Goal: Contribute content: Contribute content

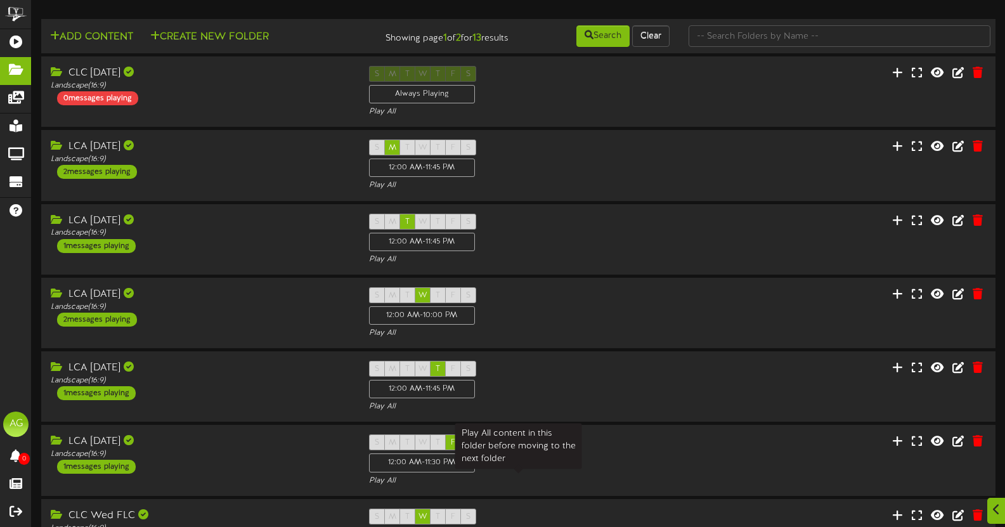
scroll to position [316, 0]
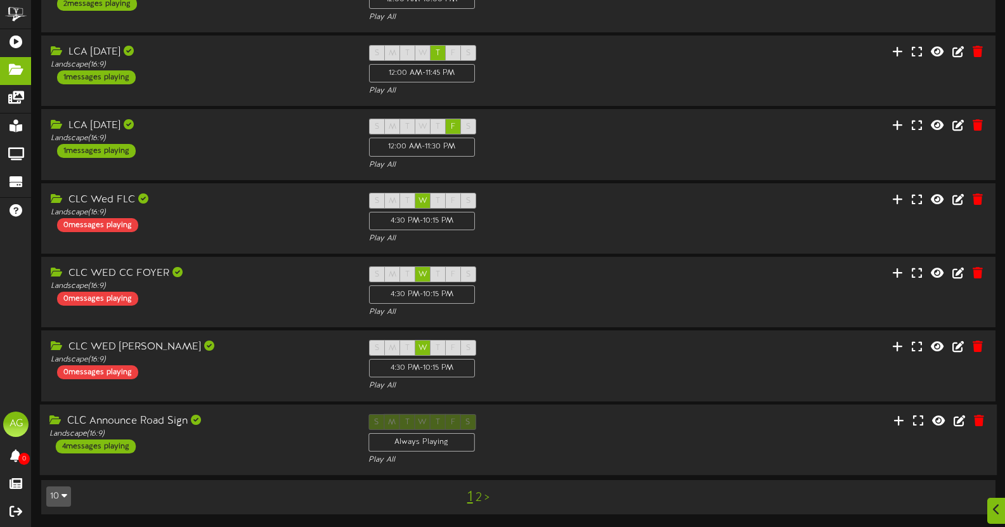
click at [654, 428] on div "S M T W T F S Always Playing Play All" at bounding box center [518, 439] width 319 height 52
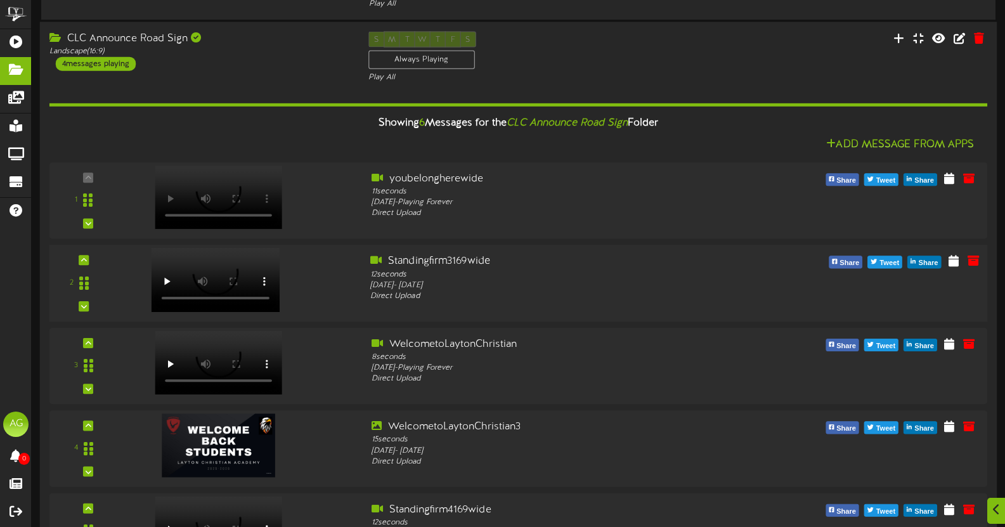
scroll to position [707, 0]
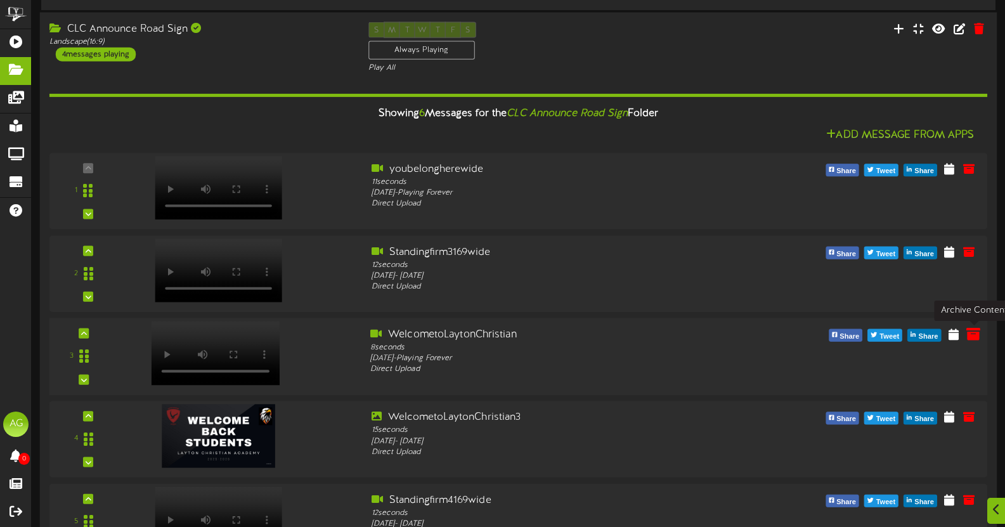
click at [972, 338] on icon at bounding box center [973, 333] width 14 height 14
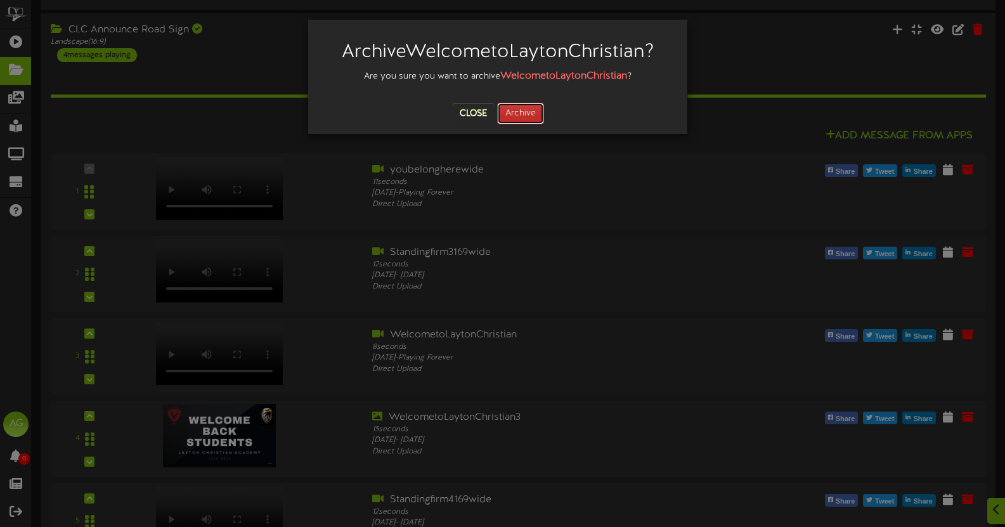
click at [532, 113] on button "Archive" at bounding box center [520, 114] width 47 height 22
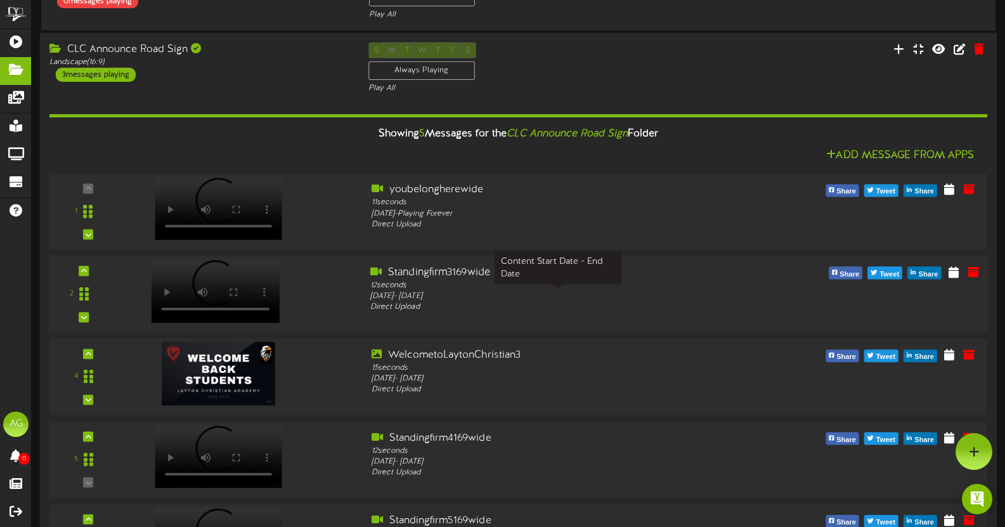
scroll to position [686, 0]
click at [975, 278] on icon at bounding box center [973, 271] width 14 height 14
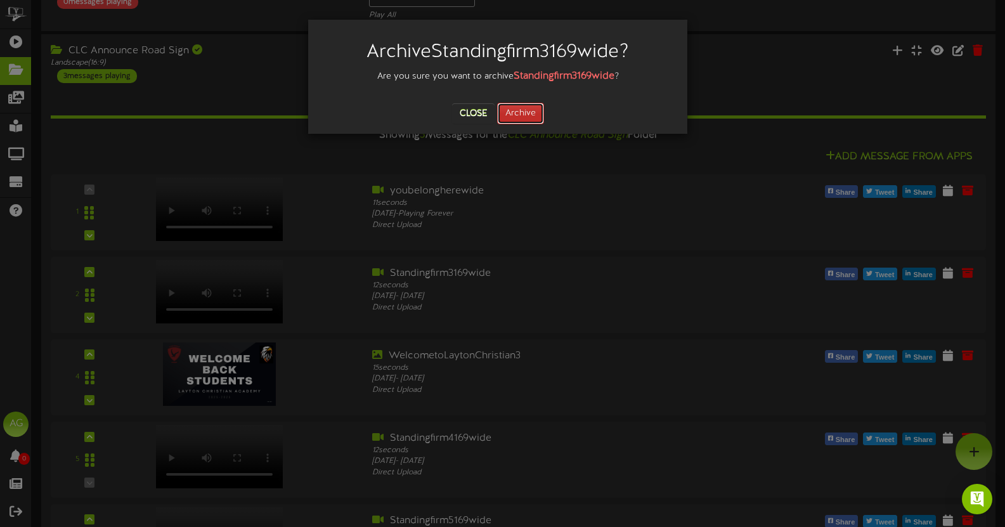
click at [527, 112] on button "Archive" at bounding box center [520, 114] width 47 height 22
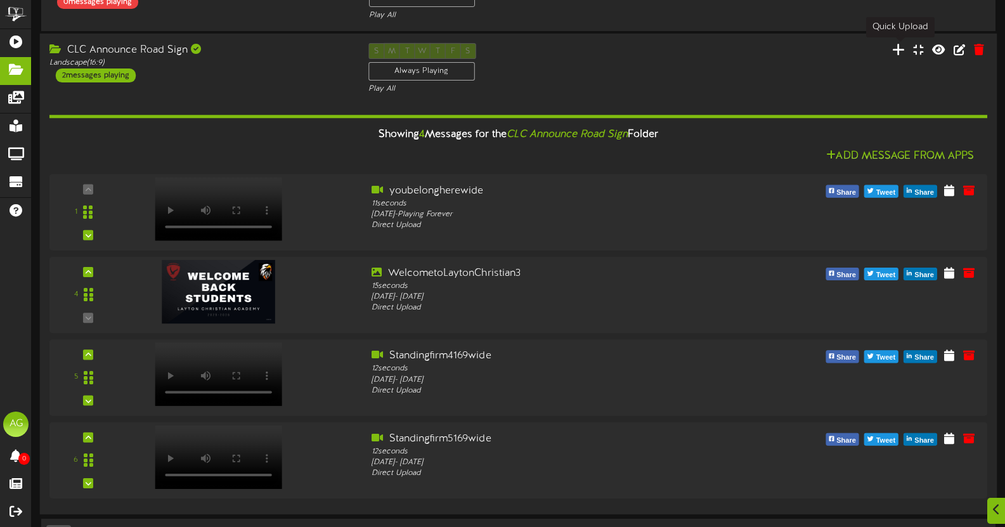
click at [900, 55] on icon at bounding box center [898, 49] width 13 height 14
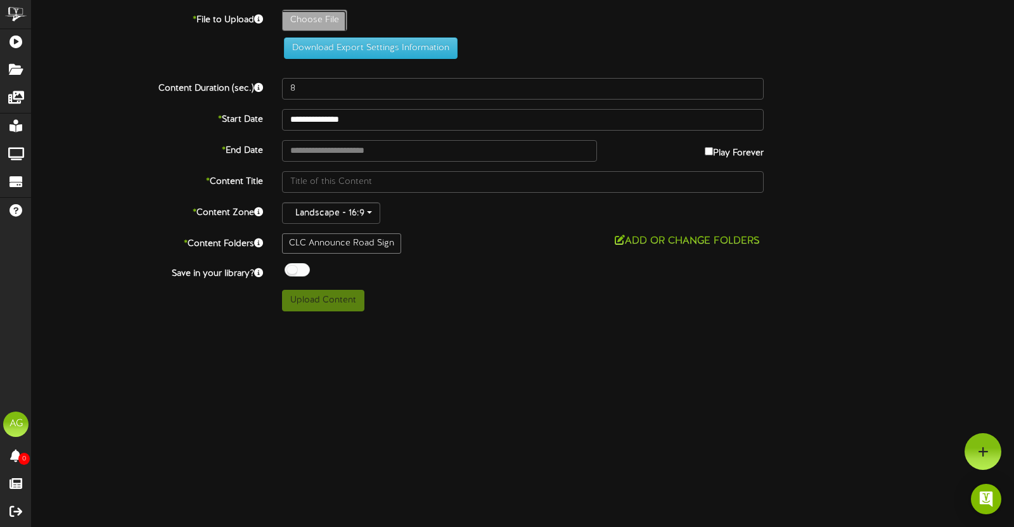
type input "**********"
type input "Standingfirm3169wide"
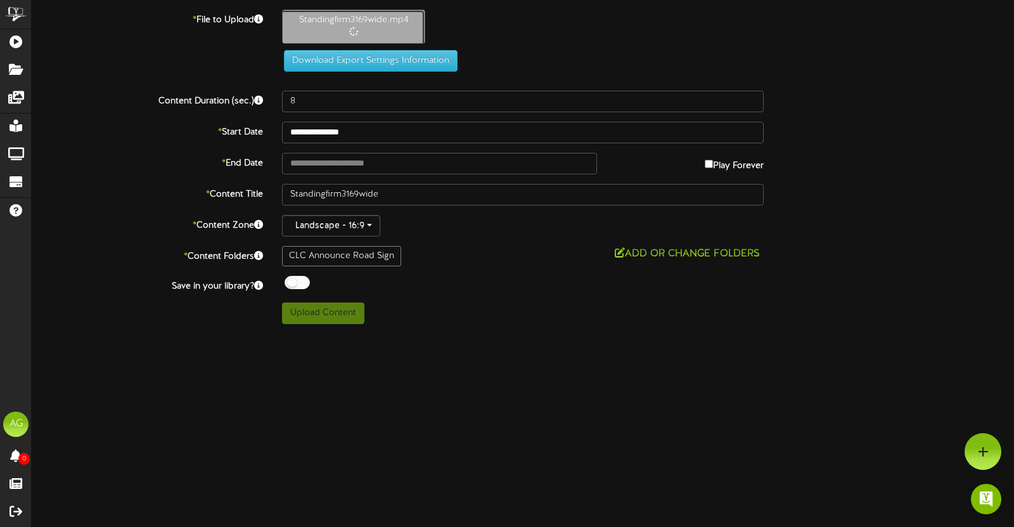
type input "12"
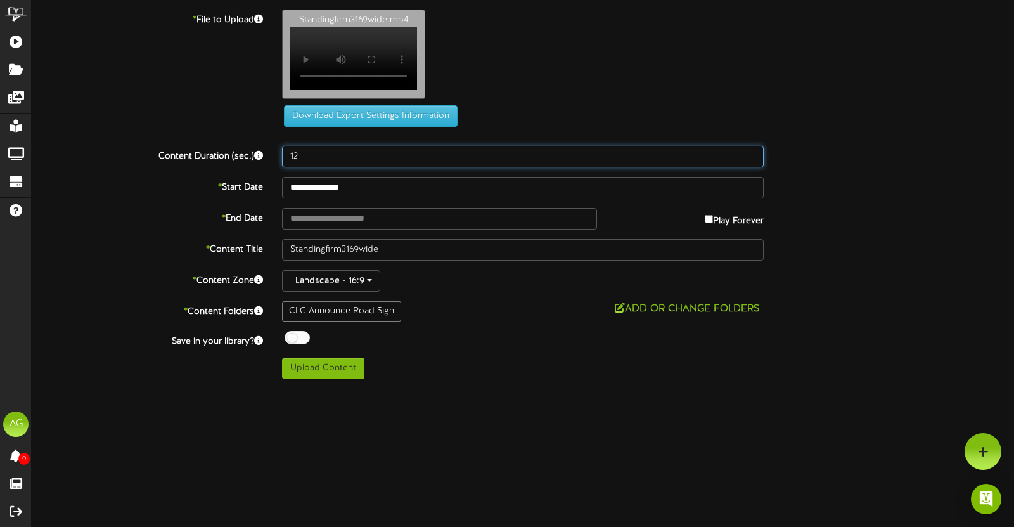
click at [441, 161] on input "12" at bounding box center [523, 157] width 482 height 22
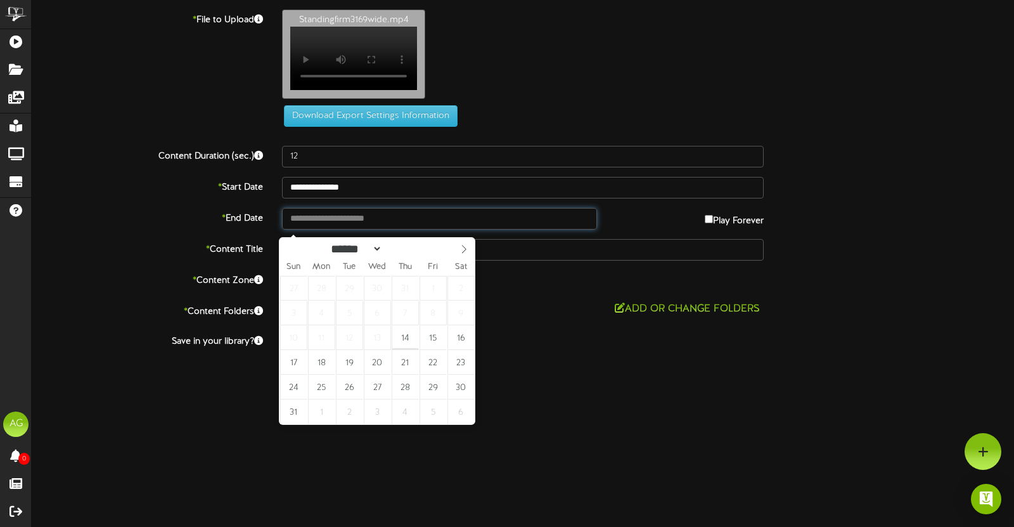
click at [405, 222] on input "text" at bounding box center [439, 219] width 315 height 22
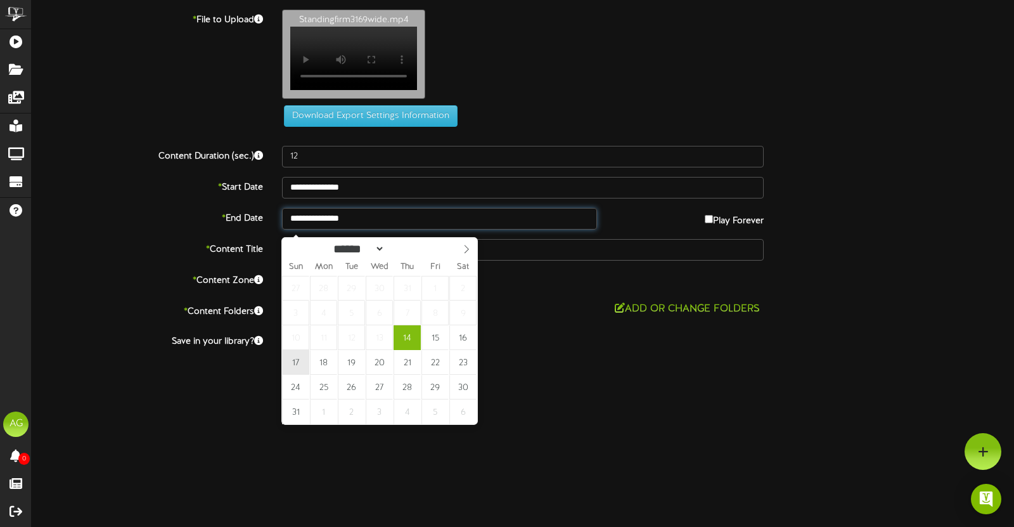
type input "**********"
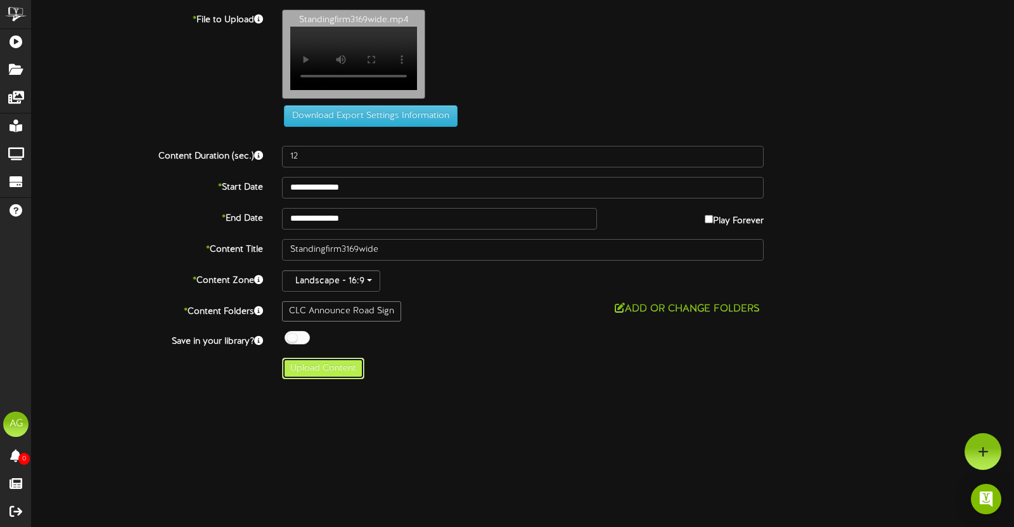
click at [326, 377] on button "Upload Content" at bounding box center [323, 369] width 82 height 22
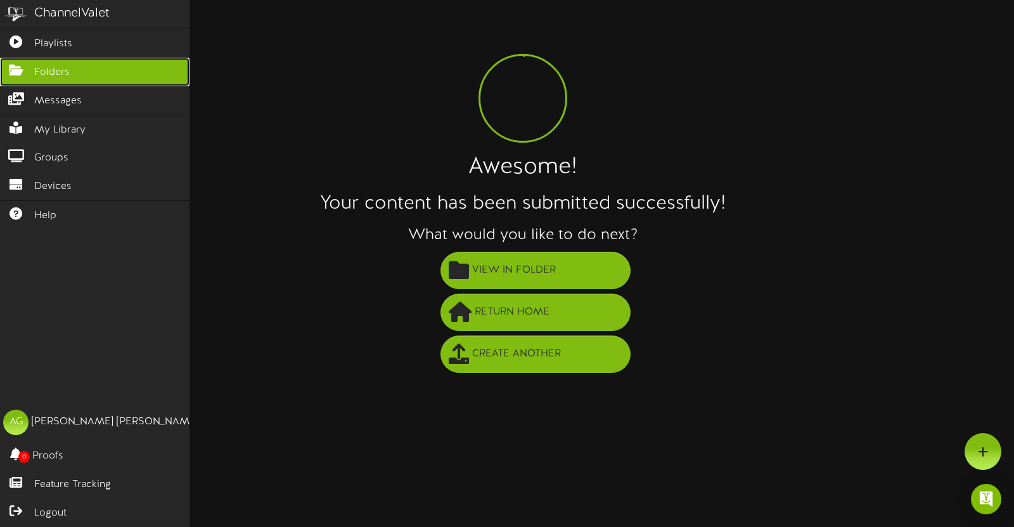
click at [24, 72] on icon at bounding box center [16, 69] width 32 height 10
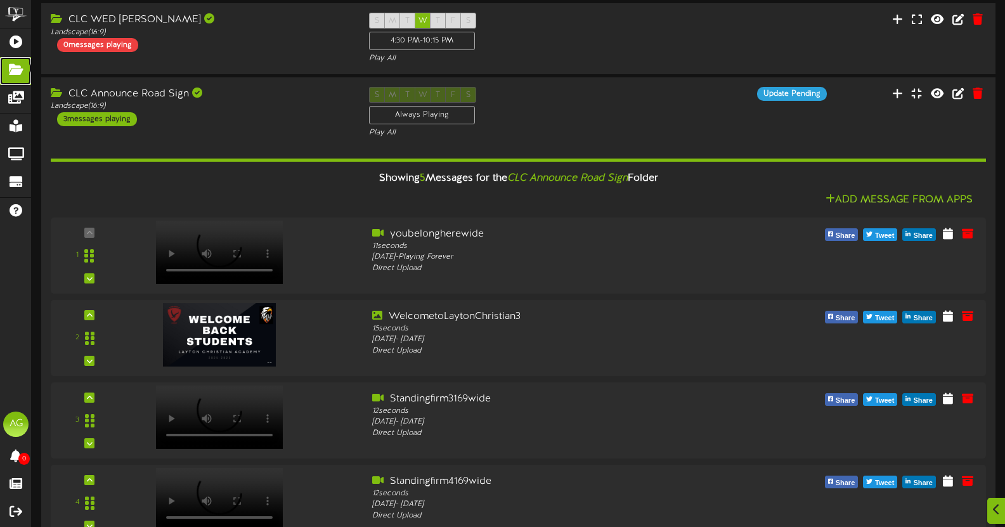
scroll to position [643, 0]
